Goal: Task Accomplishment & Management: Use online tool/utility

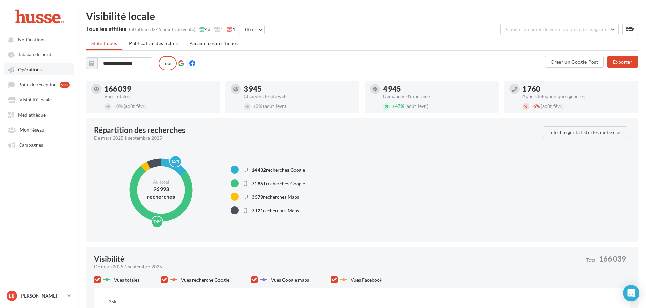
click at [37, 71] on span "Opérations" at bounding box center [30, 70] width 24 height 6
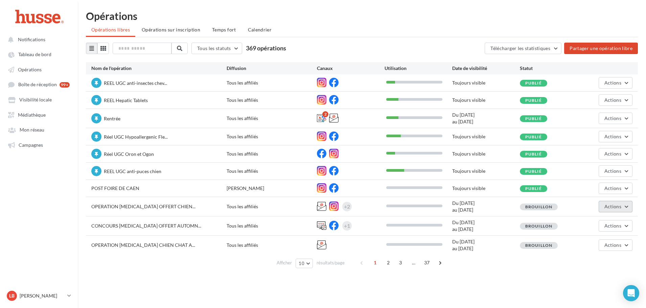
click at [624, 207] on button "Actions" at bounding box center [616, 207] width 34 height 12
click at [579, 224] on button "Editer" at bounding box center [599, 223] width 68 height 18
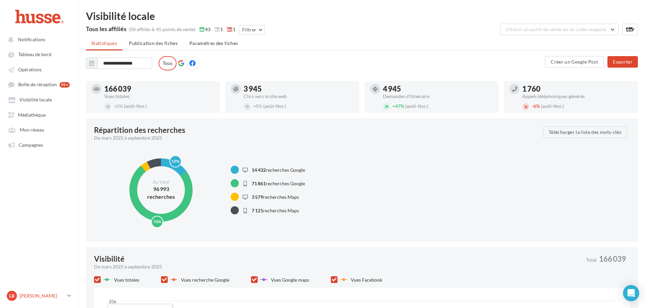
click at [58, 299] on p "[PERSON_NAME]" at bounding box center [42, 296] width 45 height 7
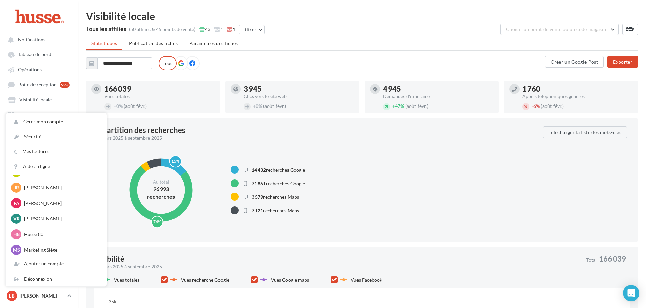
scroll to position [109, 0]
click at [27, 250] on p "Marketing Siège" at bounding box center [61, 248] width 74 height 7
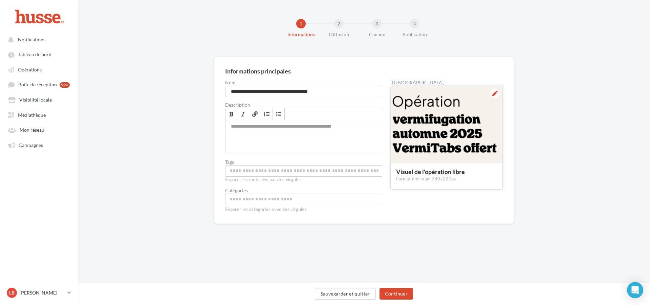
click at [422, 126] on div at bounding box center [446, 125] width 112 height 78
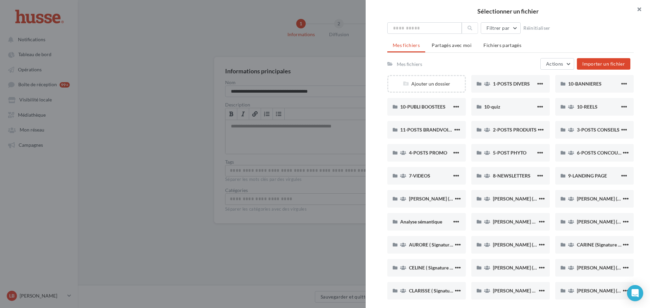
click at [641, 8] on button "button" at bounding box center [636, 10] width 27 height 20
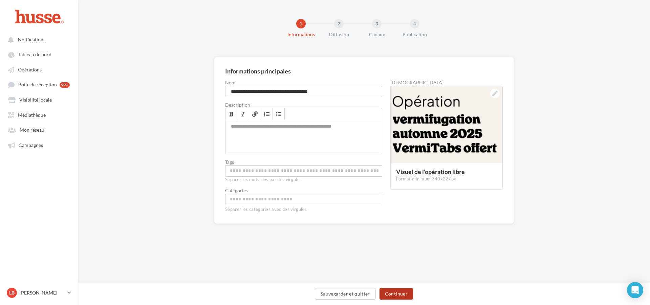
click at [391, 293] on button "Continuer" at bounding box center [395, 294] width 33 height 12
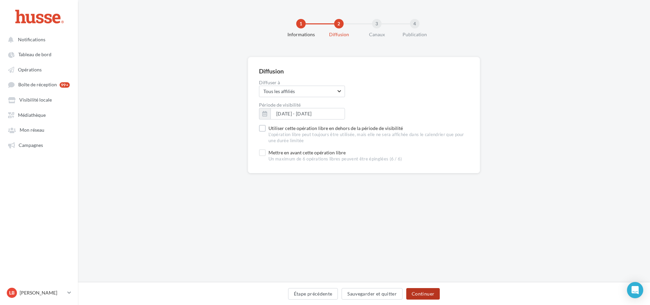
click at [431, 294] on button "Continuer" at bounding box center [422, 294] width 33 height 12
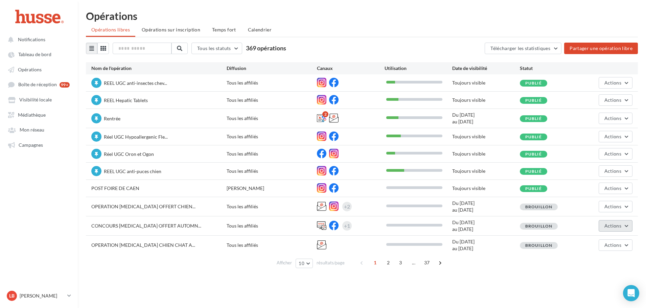
click at [607, 225] on span "Actions" at bounding box center [613, 226] width 17 height 6
click at [590, 245] on button "Editer" at bounding box center [599, 242] width 68 height 18
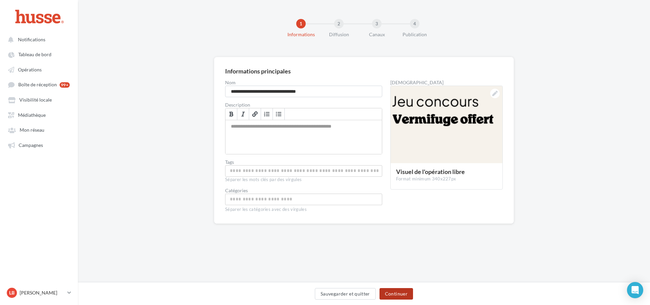
click at [403, 297] on button "Continuer" at bounding box center [395, 294] width 33 height 12
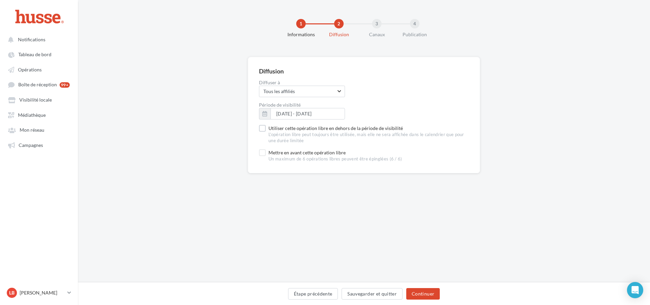
click at [403, 297] on div "Étape précédente Sauvegarder et quitter Continuer" at bounding box center [363, 295] width 561 height 14
click at [419, 291] on button "Continuer" at bounding box center [422, 294] width 33 height 12
click at [26, 71] on span "Opérations" at bounding box center [30, 70] width 24 height 6
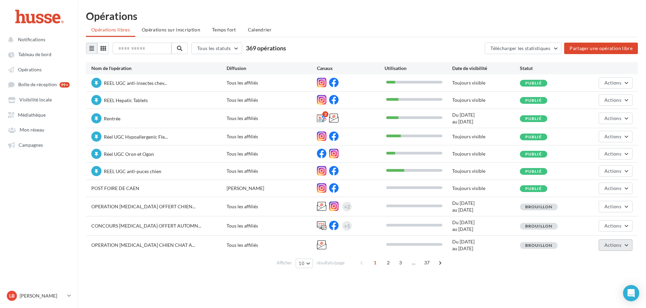
click at [608, 249] on button "Actions" at bounding box center [616, 246] width 34 height 12
click at [587, 175] on button "Editer" at bounding box center [599, 177] width 68 height 18
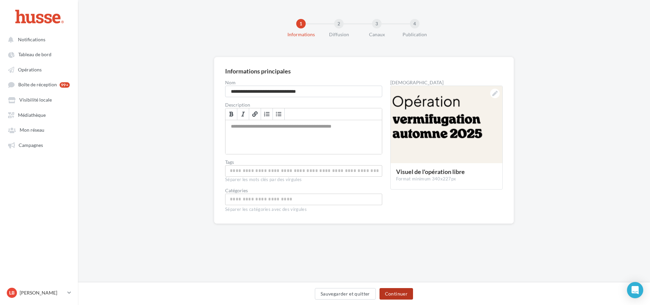
click at [405, 293] on button "Continuer" at bounding box center [395, 294] width 33 height 12
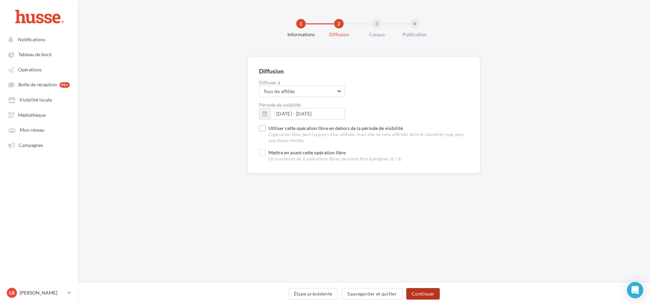
click at [414, 293] on button "Continuer" at bounding box center [422, 294] width 33 height 12
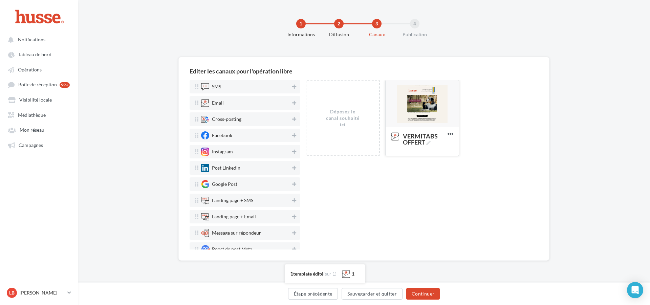
click at [427, 112] on div at bounding box center [421, 103] width 73 height 47
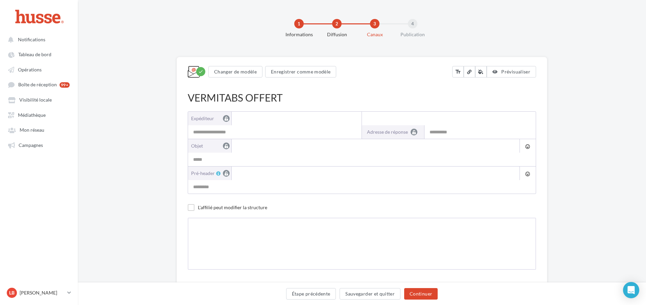
type input "**********"
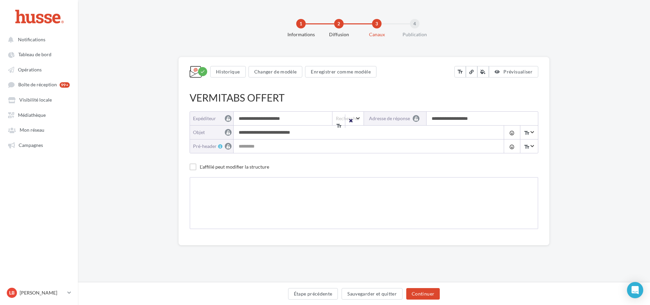
type input "**********"
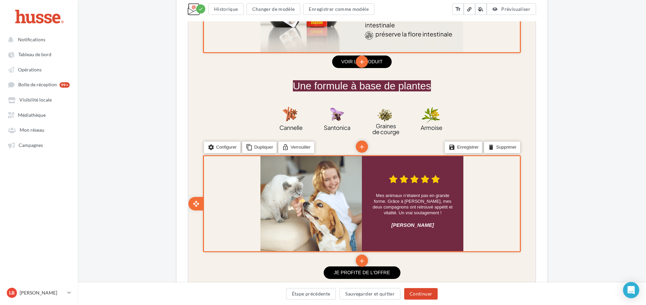
scroll to position [541, 0]
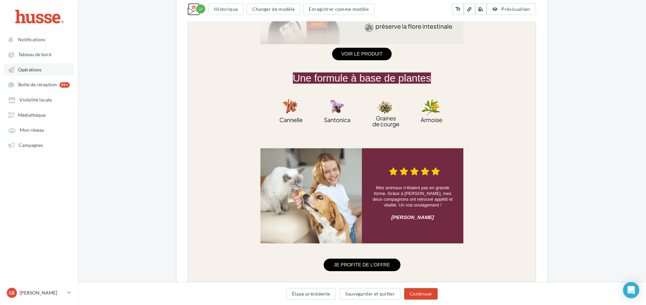
click at [20, 73] on link "Opérations" at bounding box center [39, 69] width 70 height 12
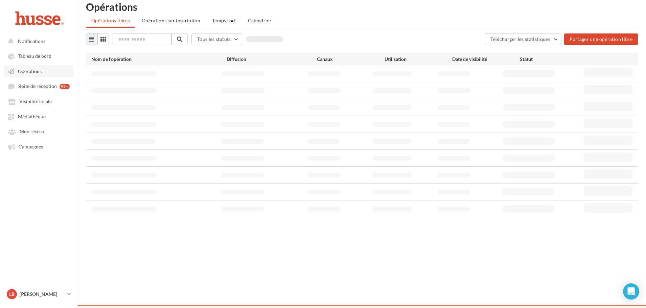
scroll to position [11, 0]
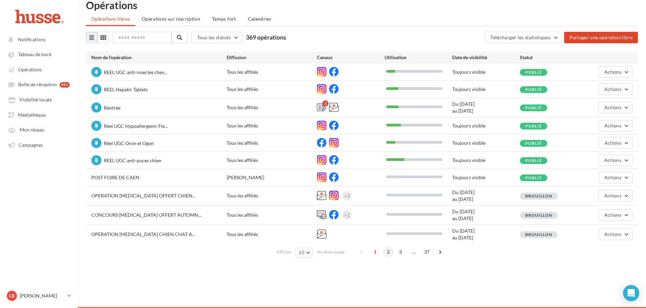
click at [390, 252] on span "2" at bounding box center [388, 252] width 11 height 11
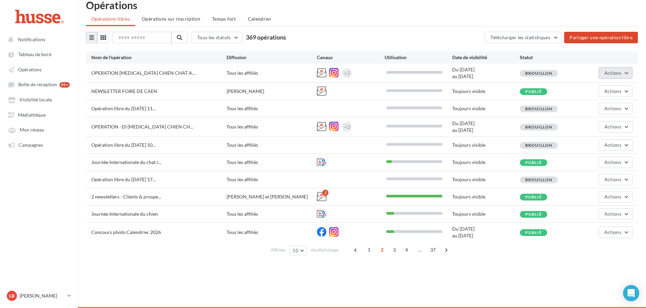
click at [625, 73] on button "Actions" at bounding box center [616, 73] width 34 height 12
click at [586, 89] on button "Editer" at bounding box center [599, 89] width 68 height 18
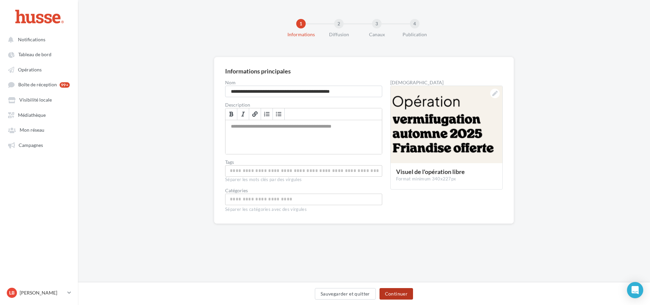
click at [403, 294] on button "Continuer" at bounding box center [395, 294] width 33 height 12
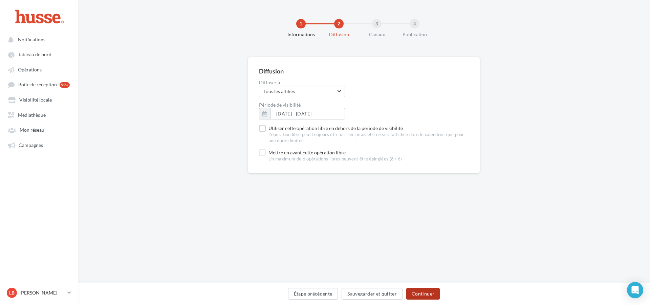
click at [420, 292] on button "Continuer" at bounding box center [422, 294] width 33 height 12
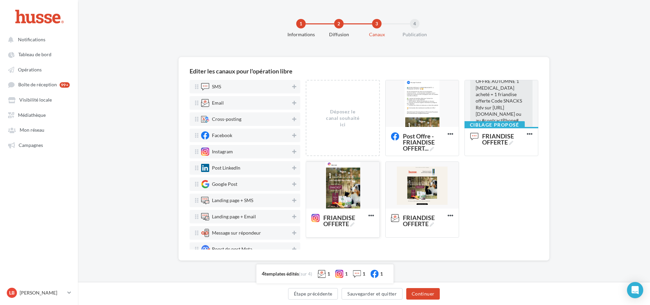
click at [340, 192] on div at bounding box center [342, 185] width 73 height 47
